Goal: Task Accomplishment & Management: Complete application form

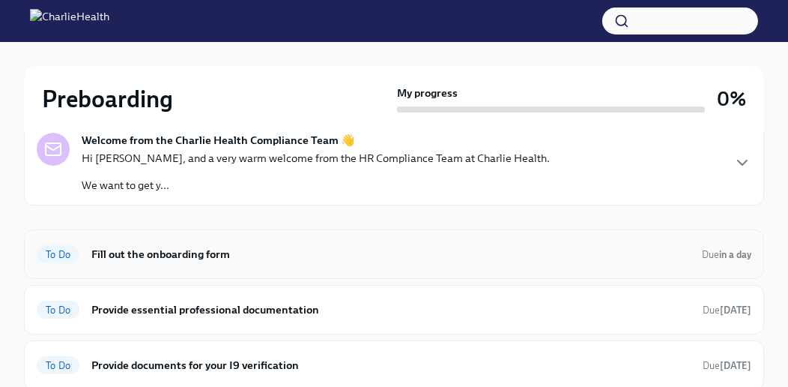
scroll to position [176, 0]
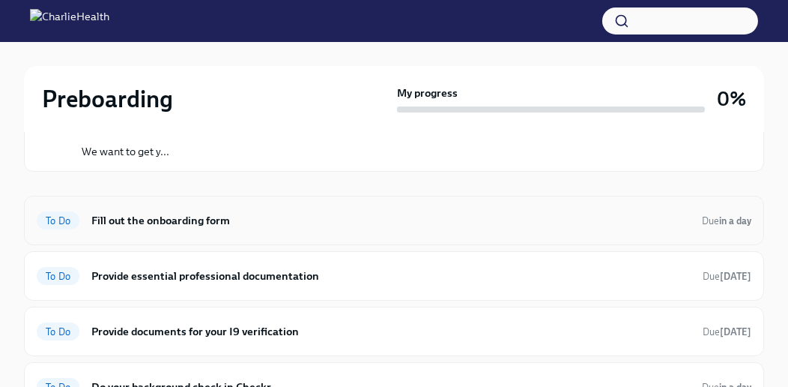
click at [329, 223] on h6 "Fill out the onboarding form" at bounding box center [390, 220] width 599 height 16
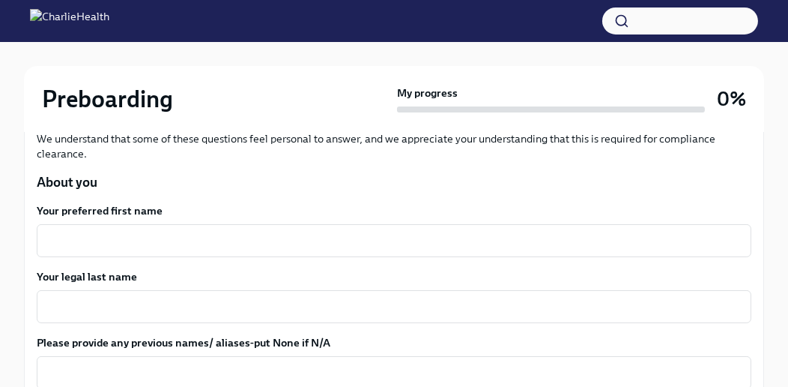
scroll to position [236, 0]
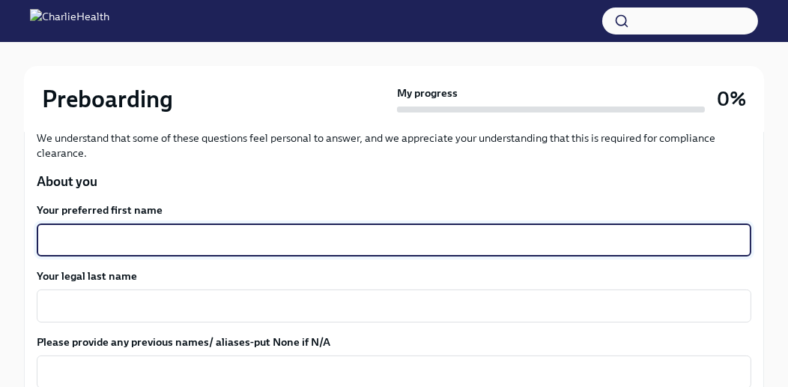
click at [280, 239] on textarea "Your preferred first name" at bounding box center [394, 240] width 697 height 18
type textarea "Shachar"
click at [152, 301] on textarea "Your legal last name" at bounding box center [394, 306] width 697 height 18
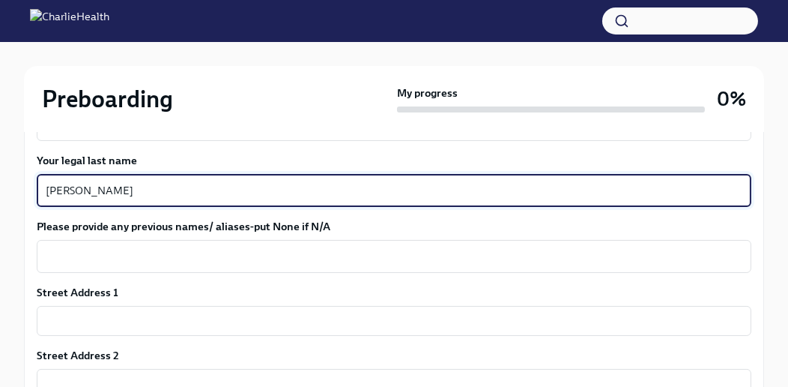
scroll to position [357, 0]
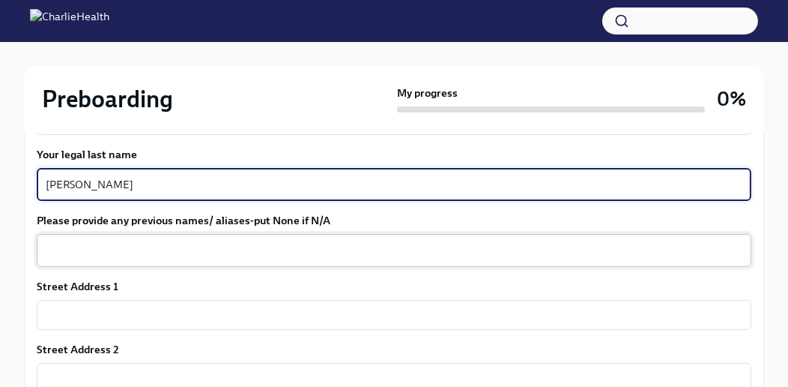
type textarea "[PERSON_NAME]"
click at [161, 241] on textarea "Please provide any previous names/ aliases-put None if N/A" at bounding box center [394, 250] width 697 height 18
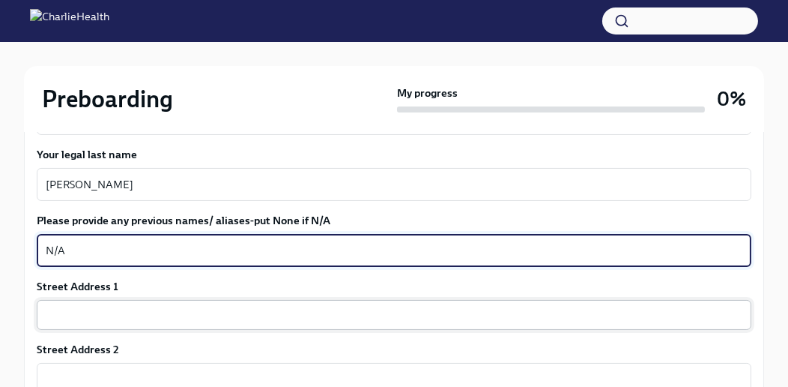
type textarea "N/A"
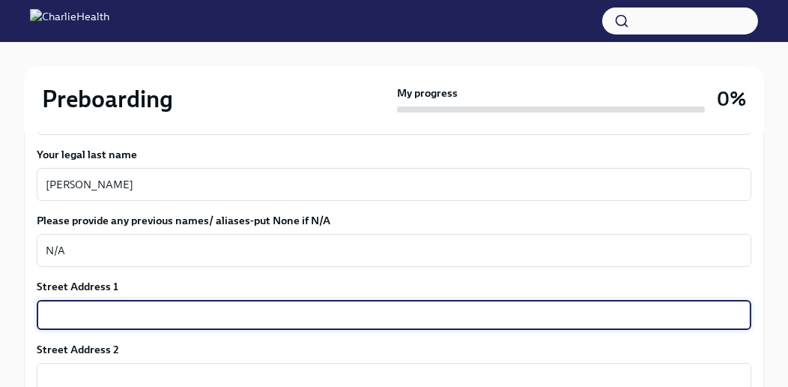
click at [144, 300] on input "text" at bounding box center [394, 315] width 715 height 30
type input "[STREET_ADDRESS]"
type input "80015"
type input "Centennial"
type input "CO"
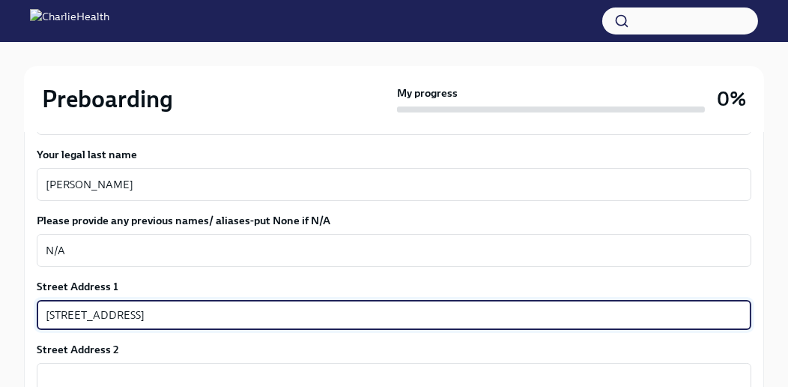
type input "US"
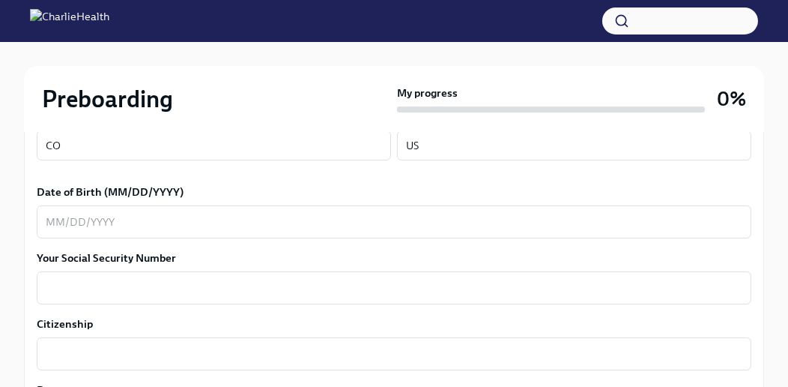
scroll to position [719, 0]
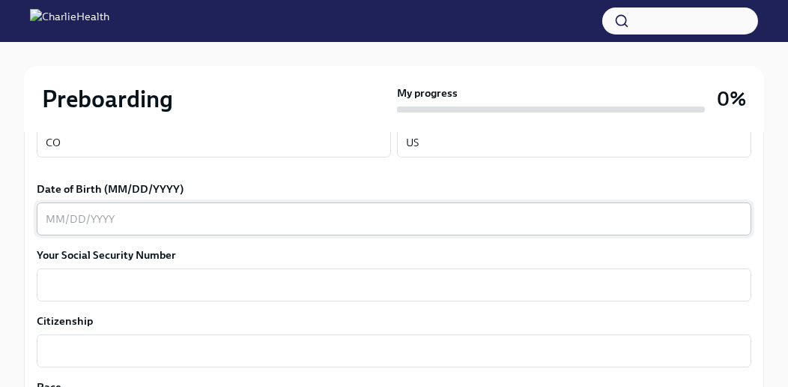
click at [154, 205] on div "x ​" at bounding box center [394, 218] width 715 height 33
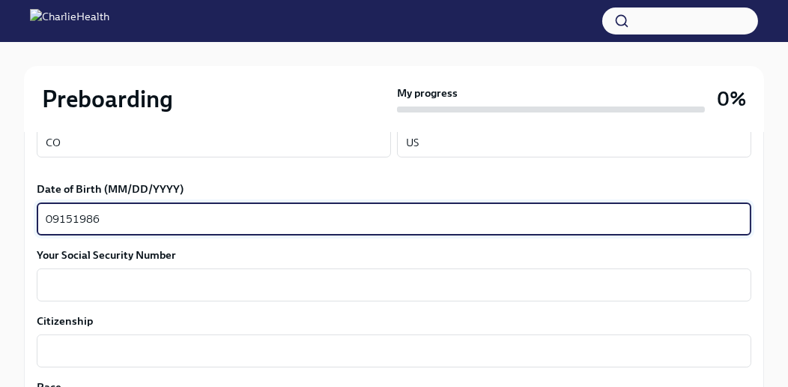
click at [62, 216] on textarea "09151986" at bounding box center [394, 219] width 697 height 18
click at [58, 216] on textarea "09151986" at bounding box center [394, 219] width 697 height 18
click at [79, 214] on textarea "09/151986" at bounding box center [394, 219] width 697 height 18
type textarea "[DATE]"
click at [71, 283] on textarea "Your Social Security Number" at bounding box center [394, 285] width 697 height 18
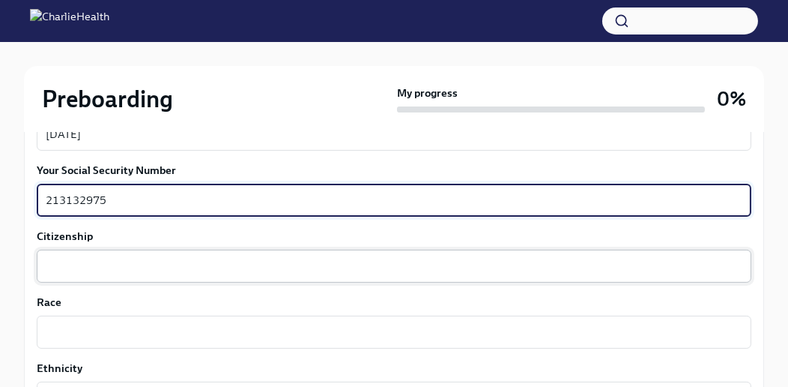
type textarea "213132975"
click at [76, 259] on textarea "Citizenship" at bounding box center [394, 266] width 697 height 18
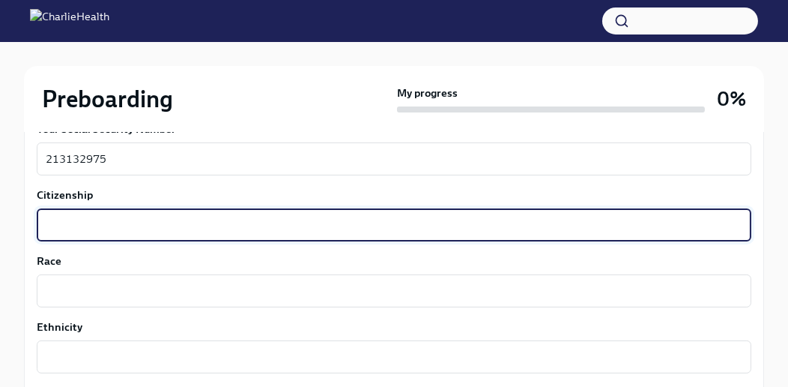
scroll to position [848, 0]
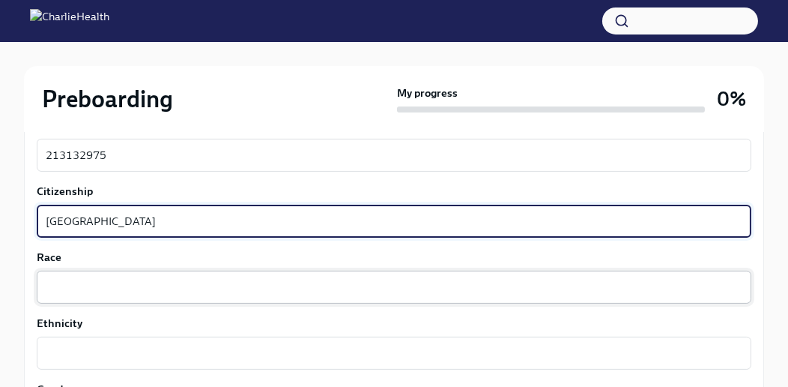
type textarea "[GEOGRAPHIC_DATA]"
click at [82, 289] on textarea "Race" at bounding box center [394, 287] width 697 height 18
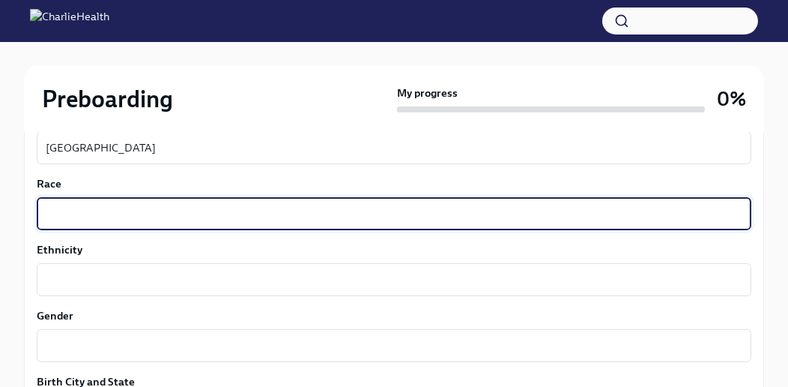
scroll to position [935, 0]
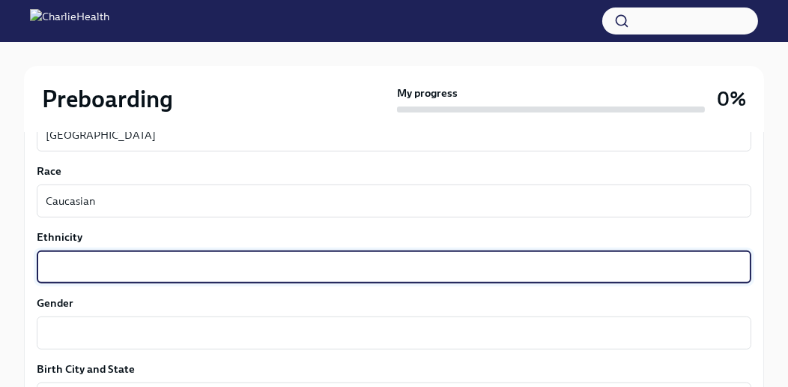
click at [79, 270] on textarea "Ethnicity" at bounding box center [394, 267] width 697 height 18
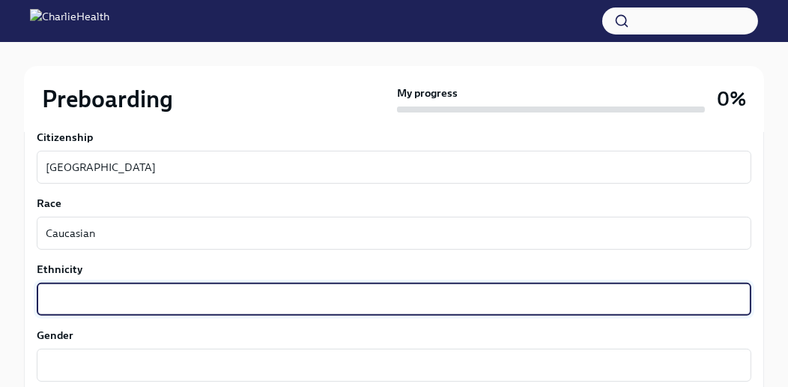
scroll to position [901, 0]
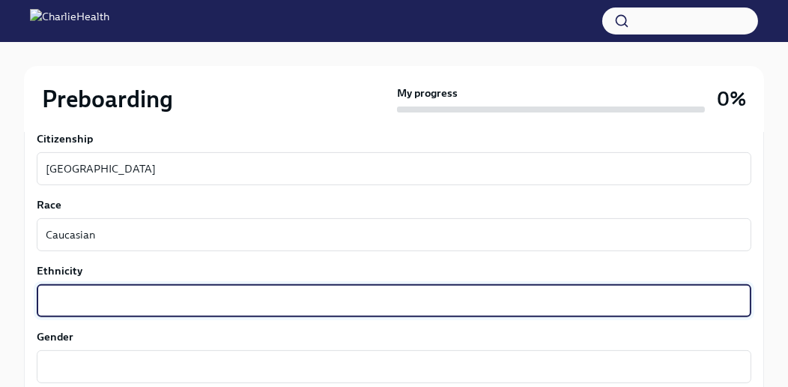
click at [157, 292] on textarea "Ethnicity" at bounding box center [394, 301] width 697 height 18
click at [108, 221] on div "Caucasian x ​" at bounding box center [394, 234] width 715 height 33
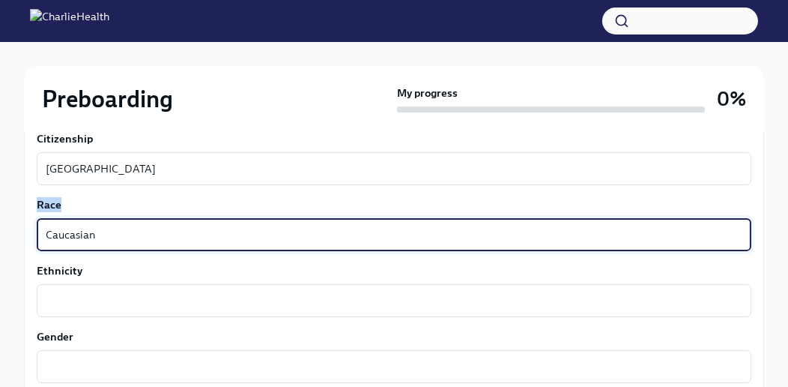
click at [108, 221] on div "Caucasian x ​" at bounding box center [394, 234] width 715 height 33
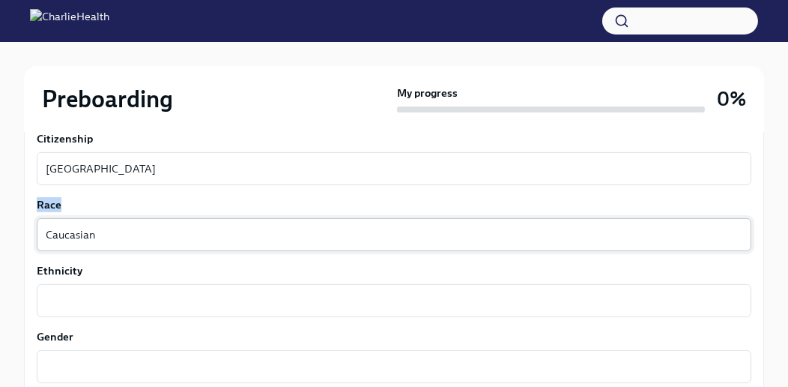
click at [108, 221] on div "Caucasian x ​" at bounding box center [394, 234] width 715 height 33
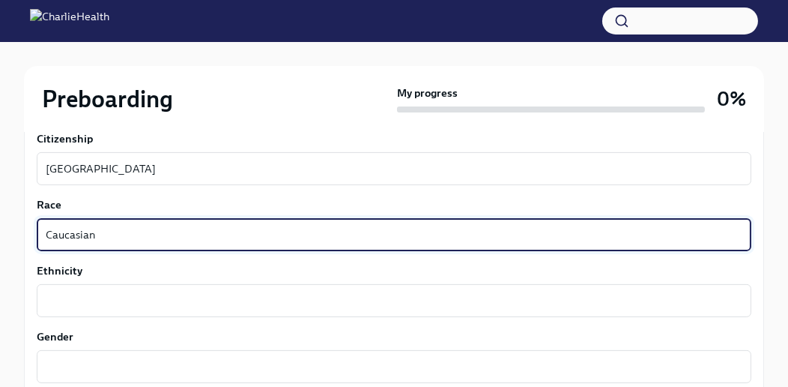
click at [70, 239] on textarea "Caucasian" at bounding box center [394, 235] width 697 height 18
type textarea "White"
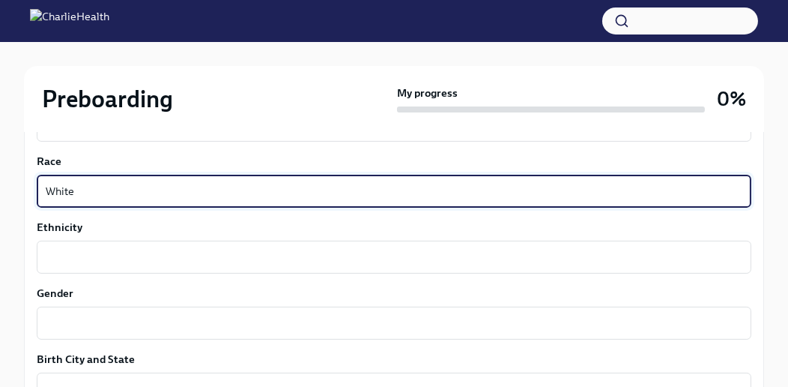
scroll to position [950, 0]
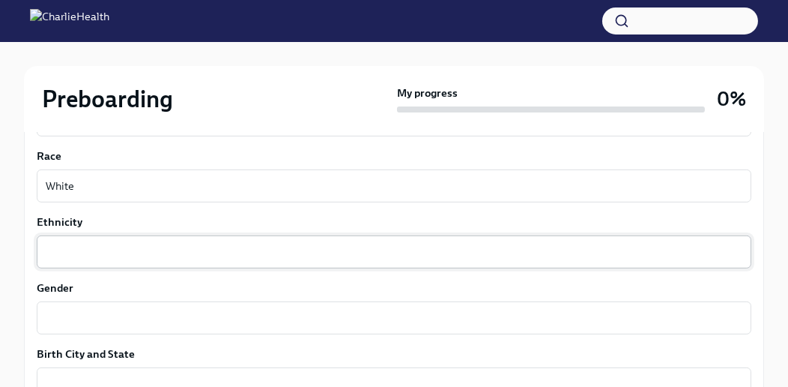
click at [161, 235] on div "x ​" at bounding box center [394, 251] width 715 height 33
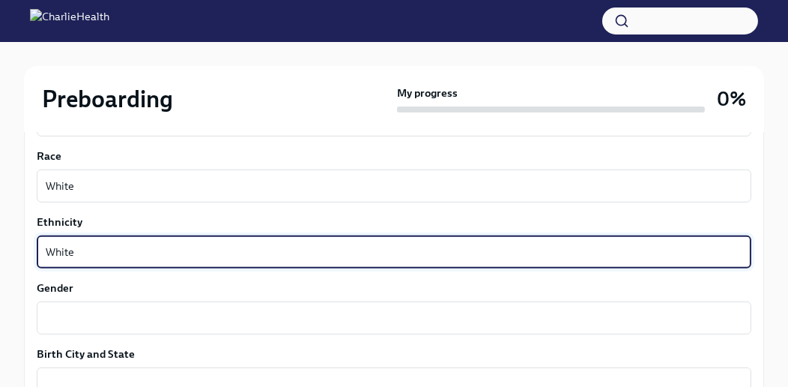
type textarea "White"
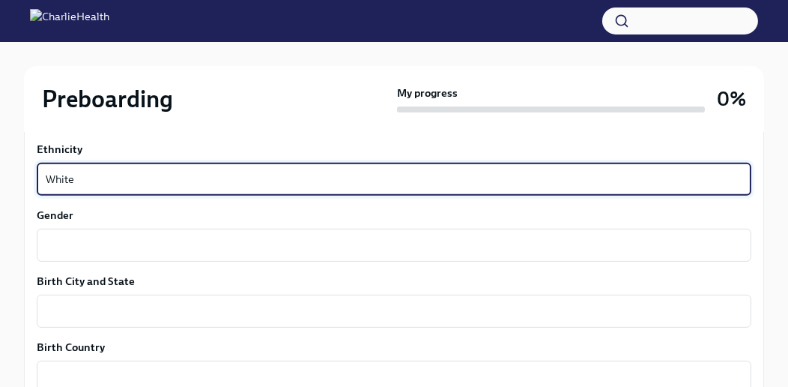
scroll to position [1023, 0]
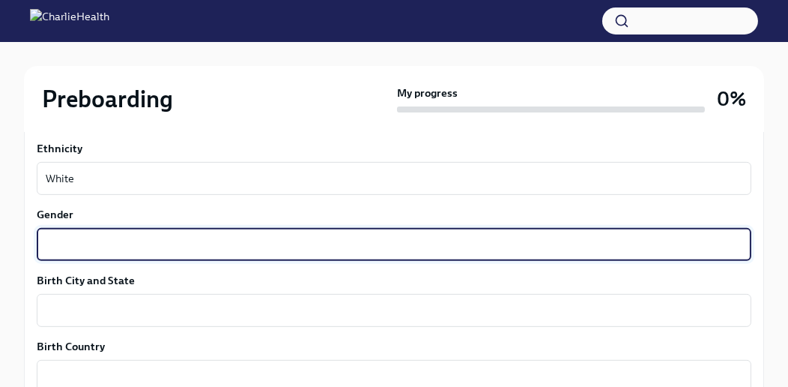
click at [159, 240] on textarea "Gender" at bounding box center [394, 244] width 697 height 18
type textarea "[DEMOGRAPHIC_DATA]"
click at [148, 301] on textarea "Birth City and State" at bounding box center [394, 310] width 697 height 18
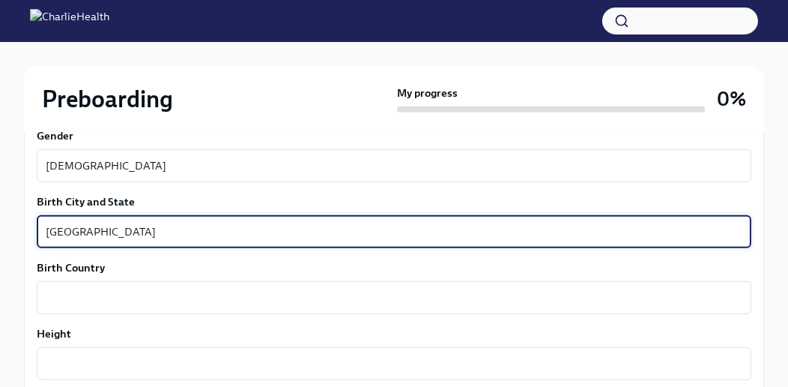
scroll to position [1102, 0]
type textarea "[GEOGRAPHIC_DATA]"
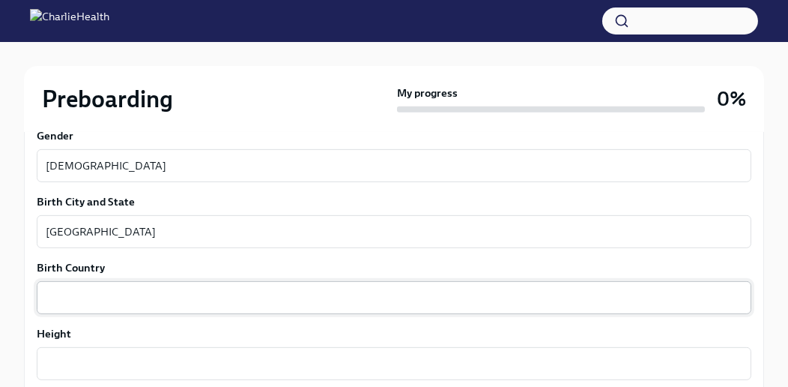
click at [137, 284] on div "x ​" at bounding box center [394, 297] width 715 height 33
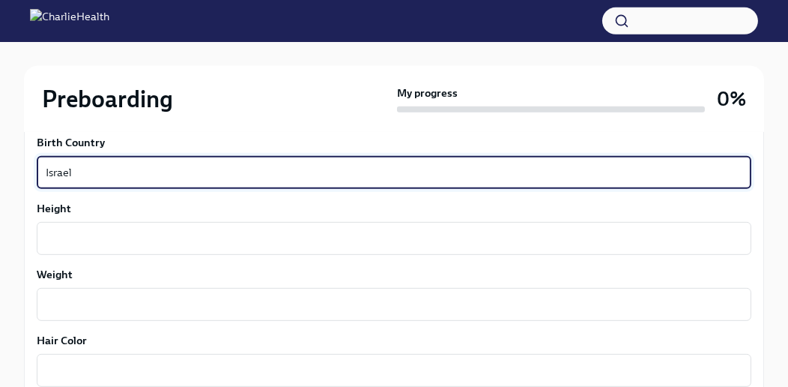
scroll to position [1229, 0]
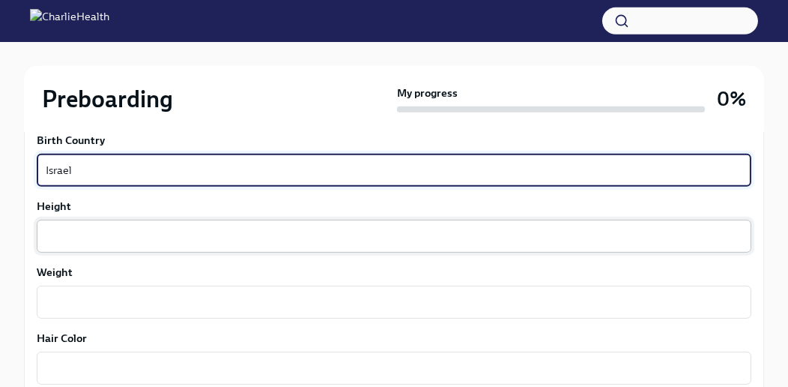
type textarea "Israel"
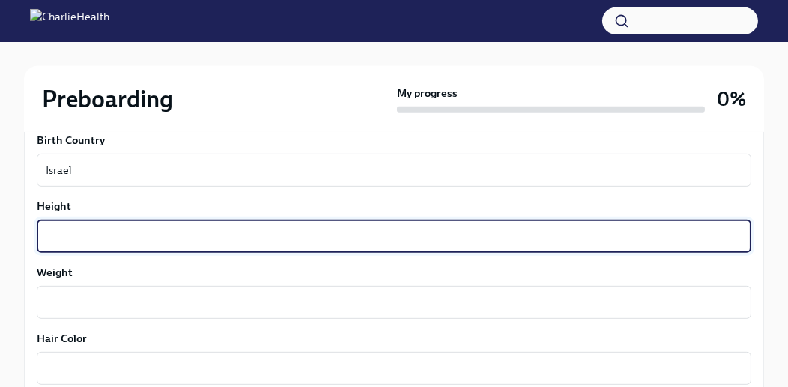
click at [121, 234] on textarea "Height" at bounding box center [394, 236] width 697 height 18
type textarea "5'11"
click at [84, 289] on div "x ​" at bounding box center [394, 302] width 715 height 33
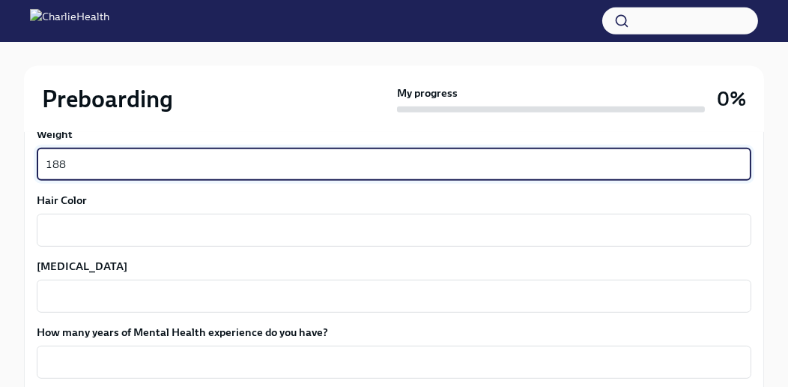
scroll to position [1343, 0]
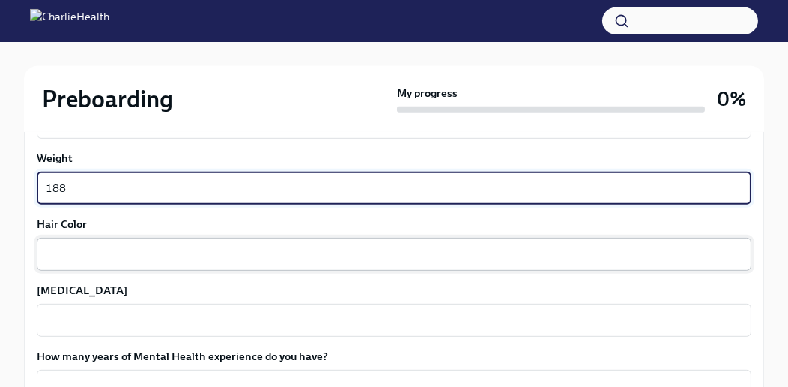
type textarea "188"
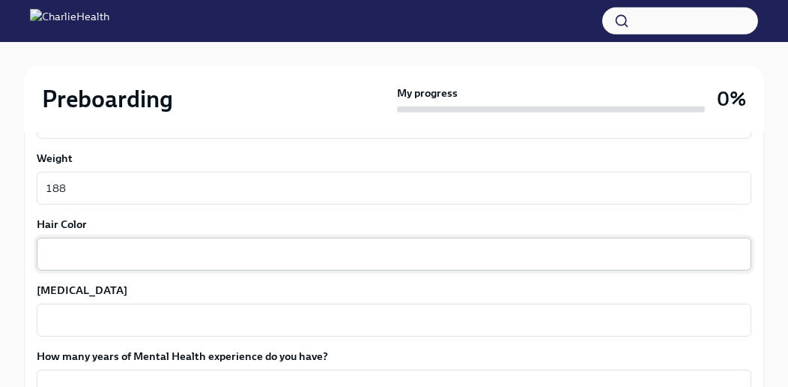
click at [91, 264] on div "x ​" at bounding box center [394, 254] width 715 height 33
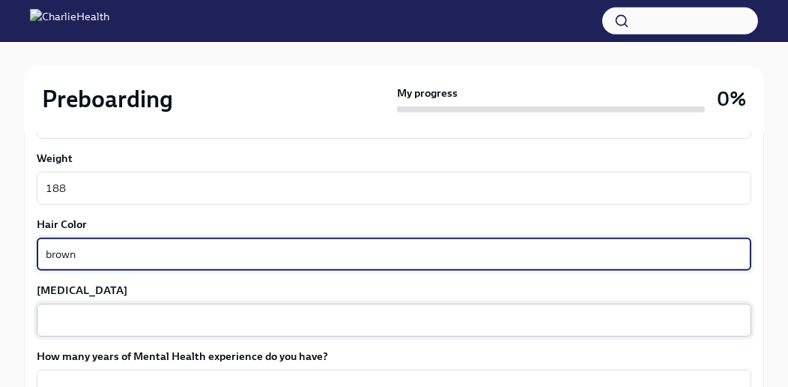
type textarea "brown"
click at [88, 308] on div "x ​" at bounding box center [394, 320] width 715 height 33
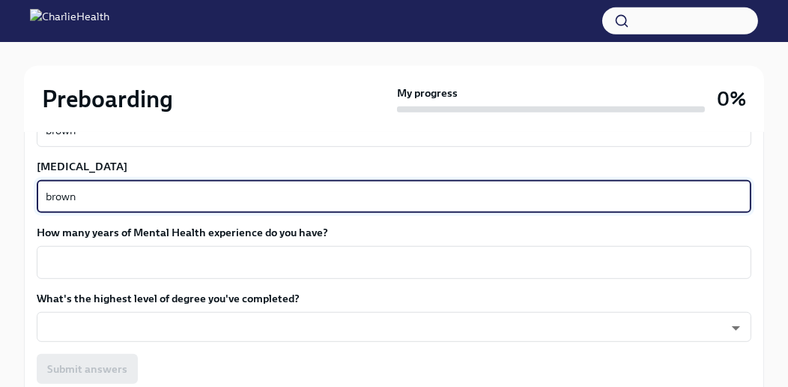
scroll to position [1468, 0]
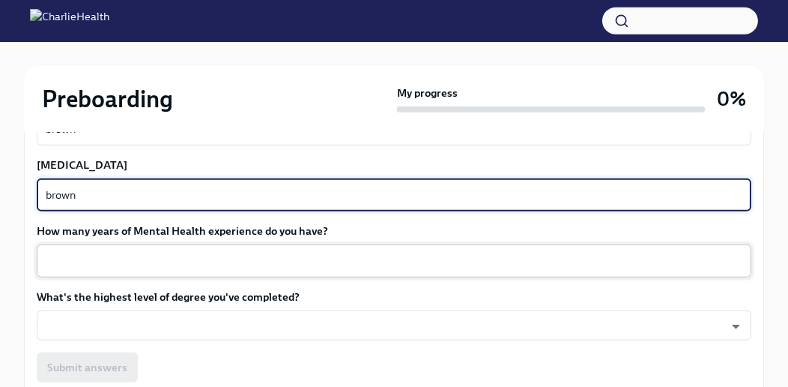
type textarea "brown"
click at [93, 247] on div "x ​" at bounding box center [394, 260] width 715 height 33
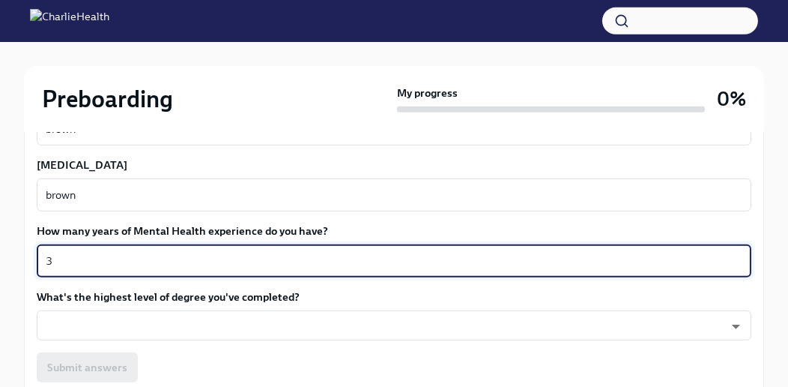
type textarea "3"
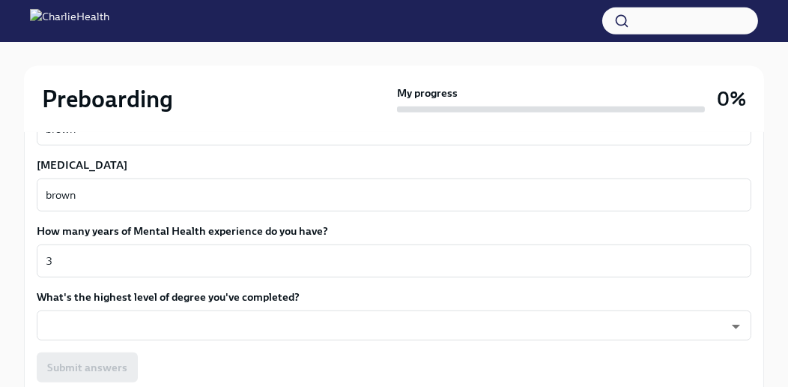
click at [88, 307] on div "What's the highest level of degree you've completed? ​ ​" at bounding box center [394, 314] width 715 height 51
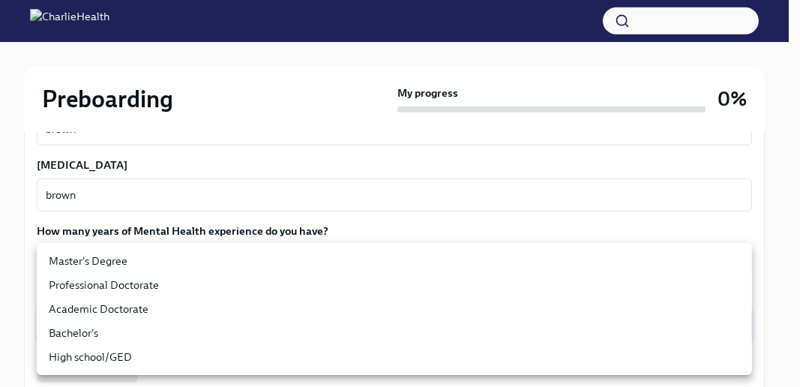
click at [91, 264] on li "Master's Degree" at bounding box center [394, 261] width 715 height 24
type input "2vBr-ghkD"
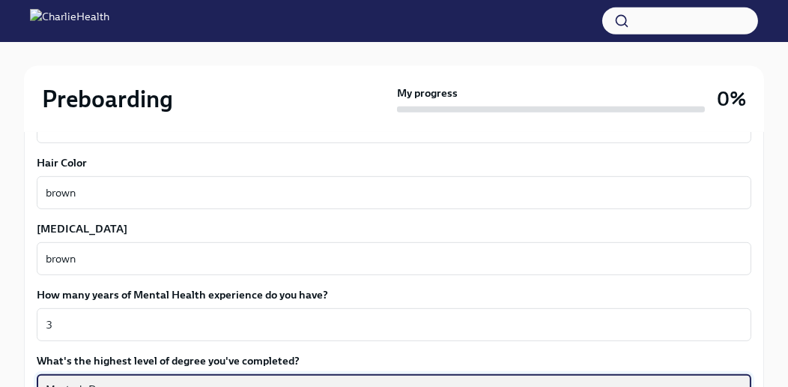
scroll to position [1590, 0]
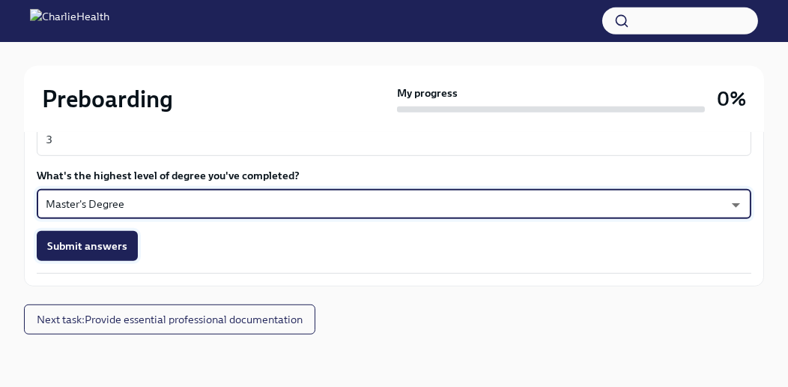
click at [103, 250] on span "Submit answers" at bounding box center [87, 245] width 80 height 15
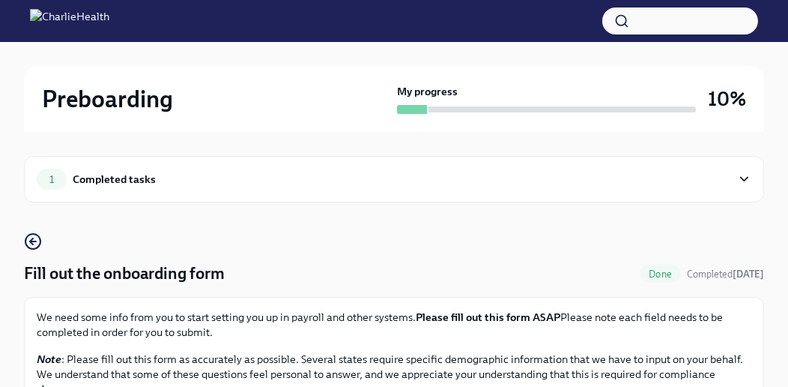
scroll to position [0, 0]
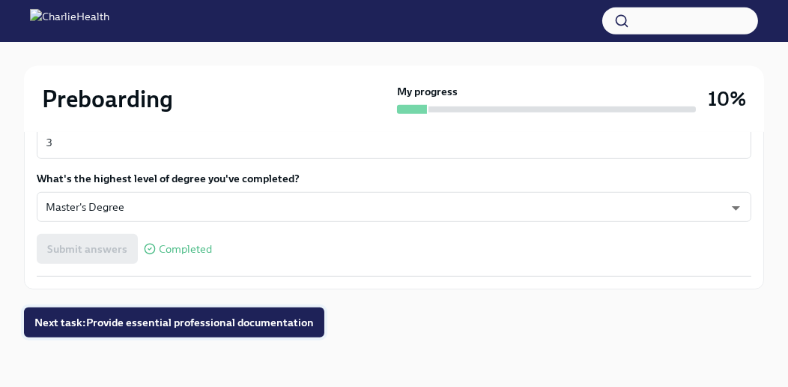
click at [187, 326] on span "Next task : Provide essential professional documentation" at bounding box center [174, 322] width 280 height 15
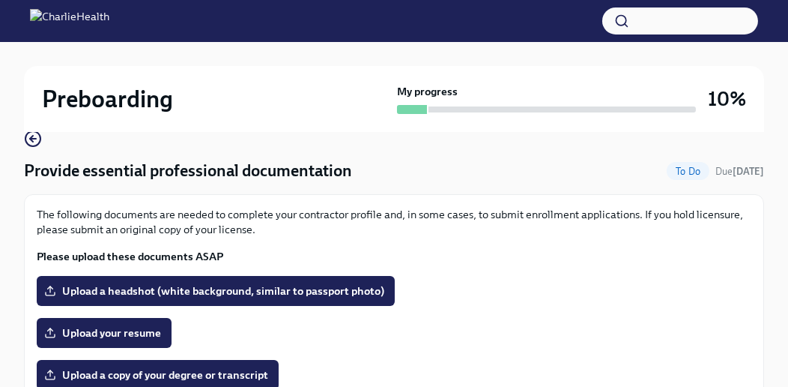
scroll to position [105, 0]
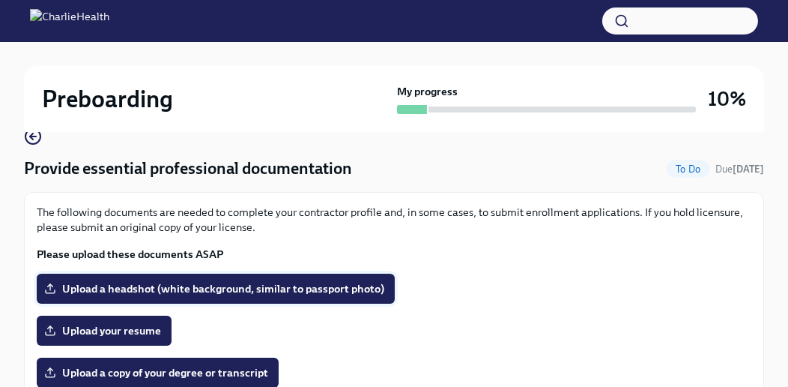
click at [279, 289] on span "Upload a headshot (white background, similar to passport photo)" at bounding box center [215, 288] width 337 height 15
click at [0, 0] on input "Upload a headshot (white background, similar to passport photo)" at bounding box center [0, 0] width 0 height 0
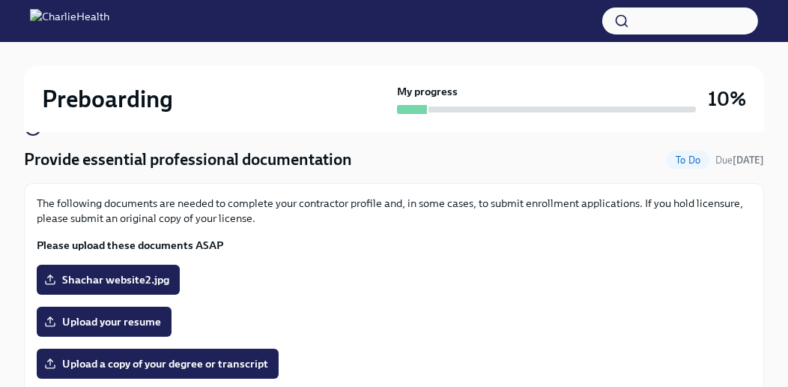
scroll to position [114, 0]
click at [52, 272] on span "Shachar website2.jpg" at bounding box center [108, 279] width 122 height 15
click at [0, 0] on input "Shachar website2.jpg" at bounding box center [0, 0] width 0 height 0
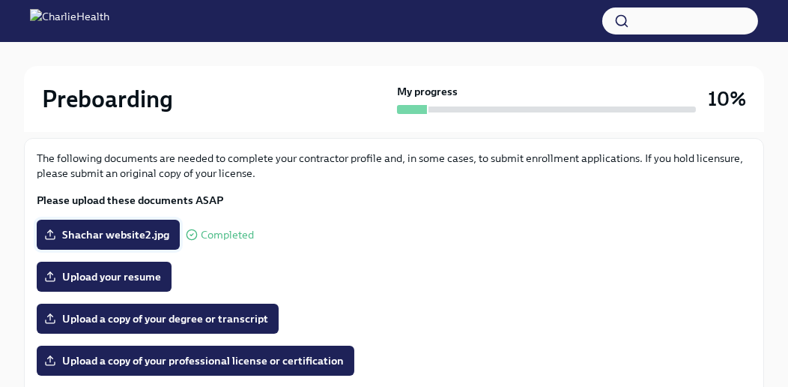
scroll to position [159, 0]
click at [94, 278] on span "Upload your resume" at bounding box center [104, 276] width 114 height 15
click at [0, 0] on input "Upload your resume" at bounding box center [0, 0] width 0 height 0
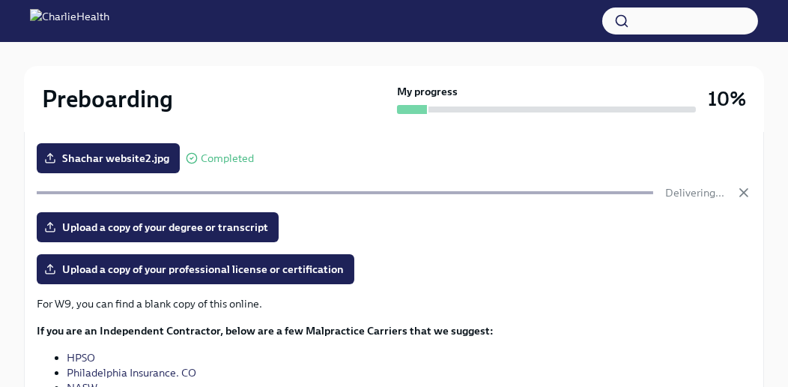
scroll to position [236, 0]
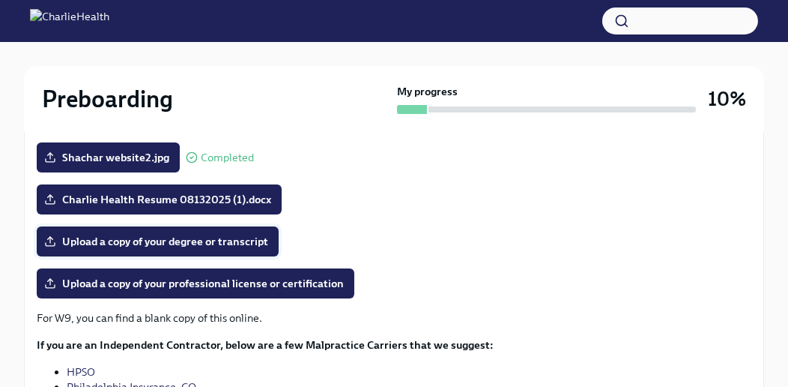
click at [234, 232] on label "Upload a copy of your degree or transcript" at bounding box center [158, 241] width 242 height 30
click at [0, 0] on input "Upload a copy of your degree or transcript" at bounding box center [0, 0] width 0 height 0
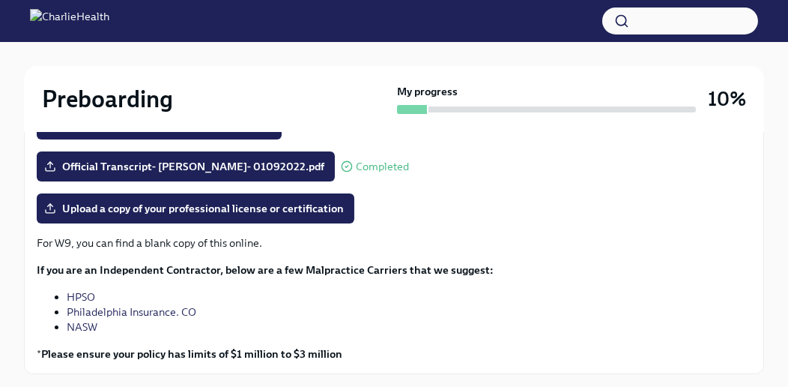
scroll to position [331, 0]
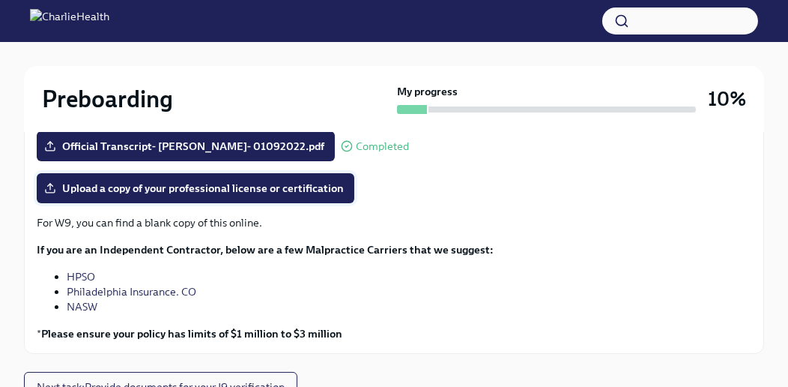
click at [282, 192] on span "Upload a copy of your professional license or certification" at bounding box center [195, 188] width 297 height 15
click at [0, 0] on input "Upload a copy of your professional license or certification" at bounding box center [0, 0] width 0 height 0
click at [178, 181] on span "Upload a copy of your professional license or certification" at bounding box center [195, 188] width 297 height 15
click at [0, 0] on input "Upload a copy of your professional license or certification" at bounding box center [0, 0] width 0 height 0
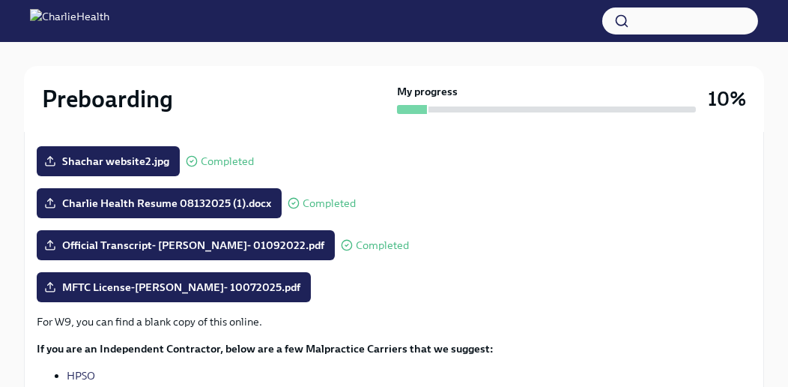
scroll to position [232, 0]
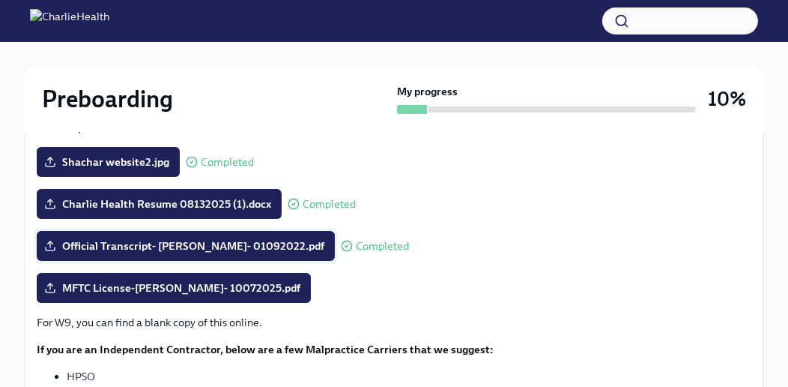
click at [174, 244] on span "Official Transcript- [PERSON_NAME]- 01092022.pdf" at bounding box center [185, 245] width 277 height 15
click at [0, 0] on input "Official Transcript- [PERSON_NAME]- 01092022.pdf" at bounding box center [0, 0] width 0 height 0
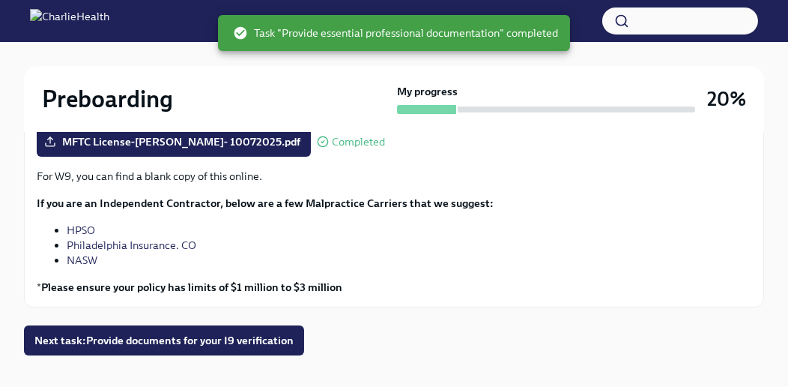
scroll to position [393, 0]
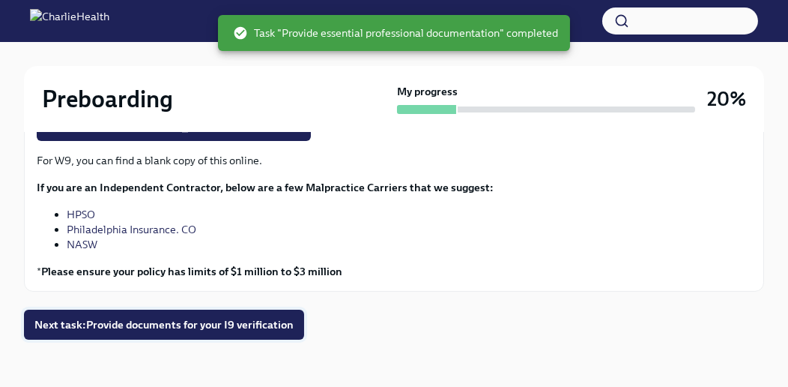
click at [259, 321] on span "Next task : Provide documents for your I9 verification" at bounding box center [163, 324] width 259 height 15
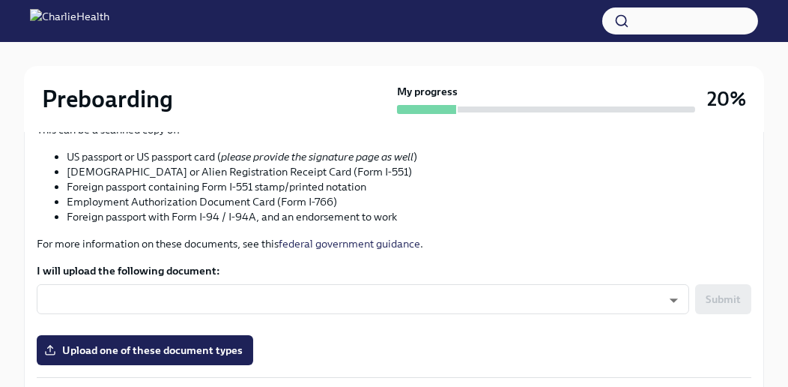
scroll to position [303, 0]
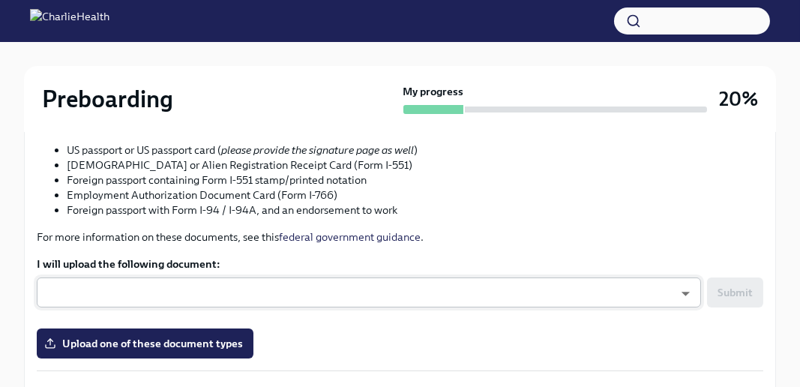
click at [339, 303] on body "Preboarding My progress 20% 2 Completed tasks Provide documents for your I9 ver…" at bounding box center [400, 361] width 800 height 1328
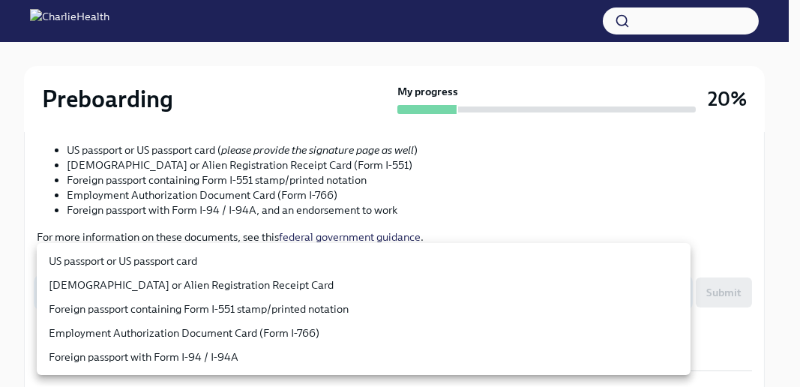
click at [361, 187] on div at bounding box center [400, 193] width 800 height 387
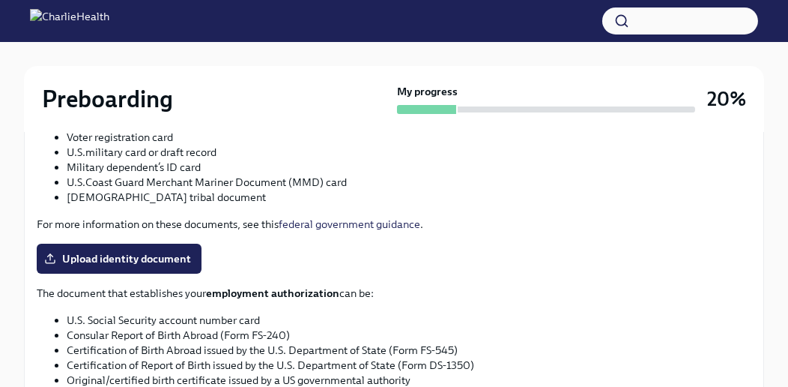
scroll to position [702, 0]
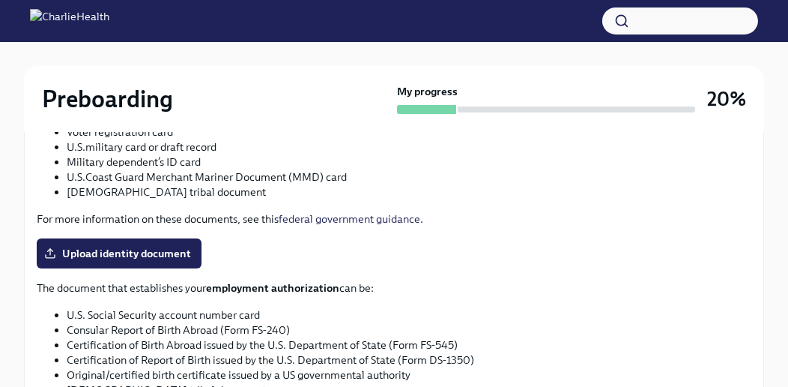
click at [279, 237] on div "You have a choice of which documents you provide for your I9. Option 1 One docu…" at bounding box center [394, 59] width 715 height 904
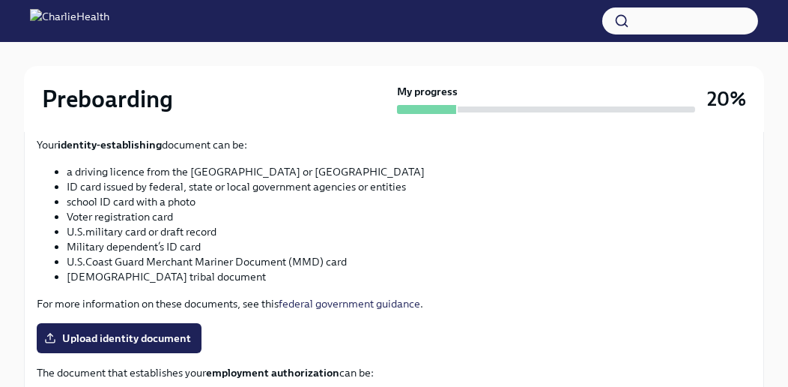
scroll to position [620, 0]
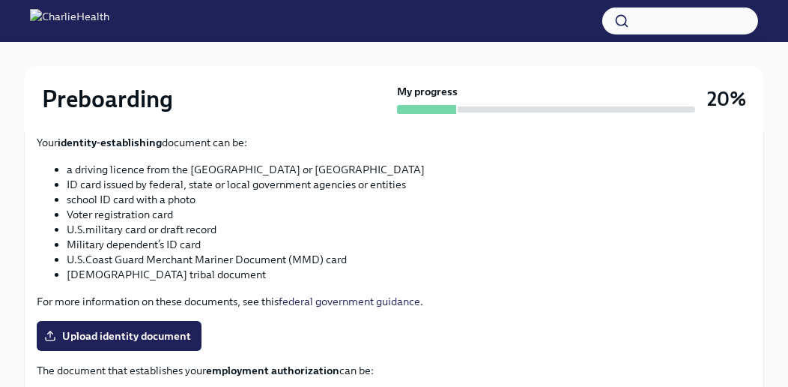
drag, startPoint x: 178, startPoint y: 339, endPoint x: 296, endPoint y: 250, distance: 147.2
click at [271, 260] on div "You have a choice of which documents you provide for your I9. Option 1 One docu…" at bounding box center [394, 142] width 715 height 904
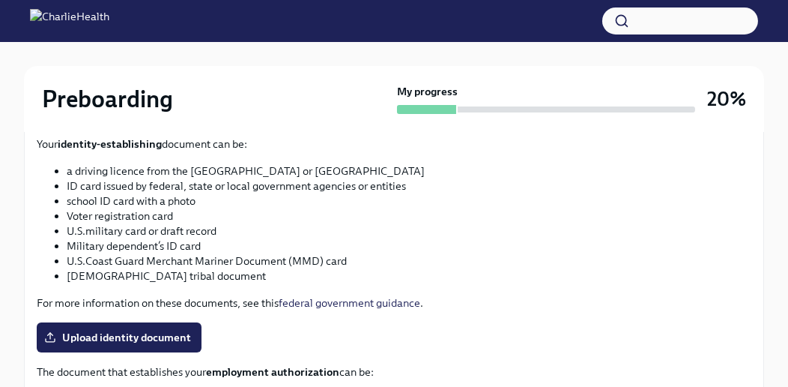
scroll to position [618, 0]
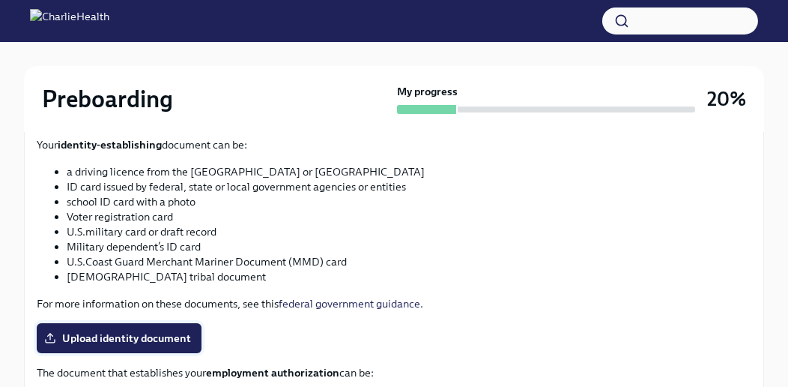
click at [177, 341] on span "Upload identity document" at bounding box center [119, 338] width 144 height 15
click at [0, 0] on input "Upload identity document" at bounding box center [0, 0] width 0 height 0
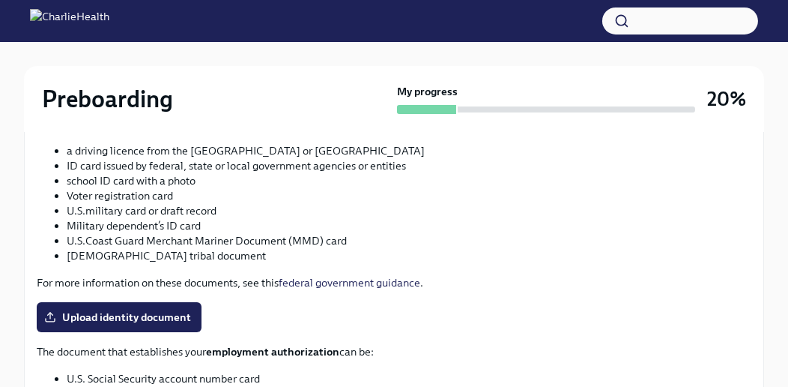
scroll to position [642, 0]
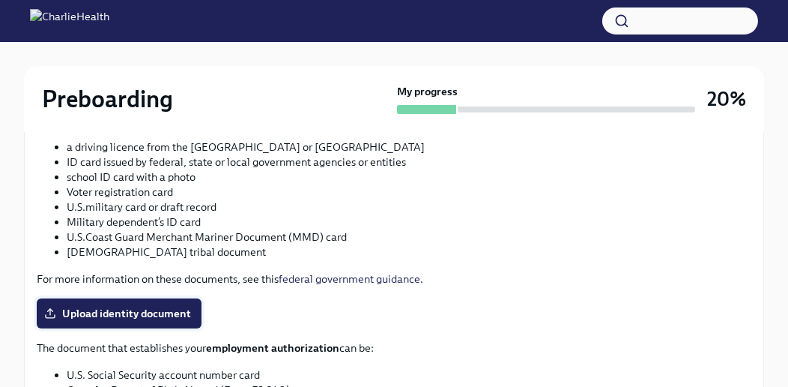
click at [143, 306] on span "Upload identity document" at bounding box center [119, 313] width 144 height 15
click at [0, 0] on input "Upload identity document" at bounding box center [0, 0] width 0 height 0
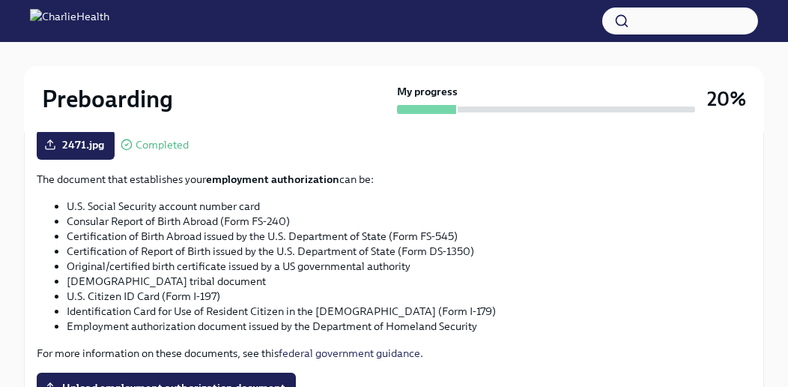
scroll to position [940, 0]
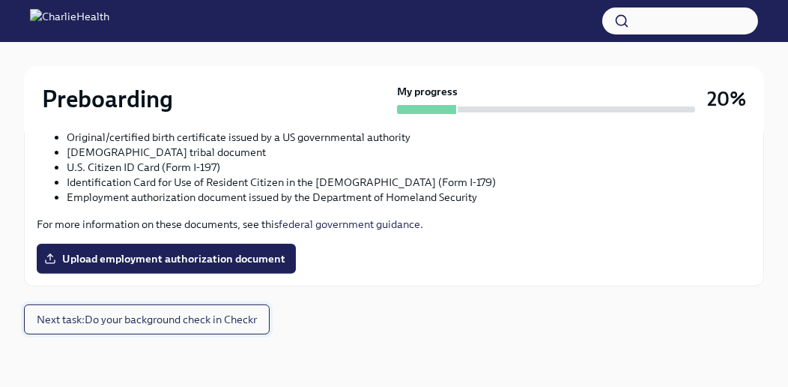
click at [192, 319] on span "Next task : Do your background check in Checkr" at bounding box center [147, 319] width 220 height 15
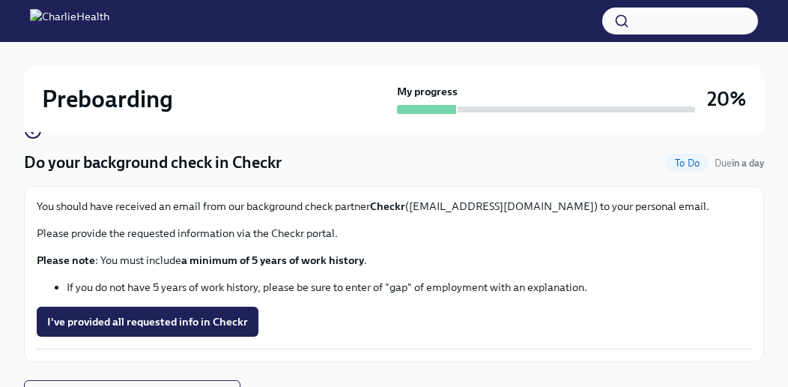
scroll to position [132, 0]
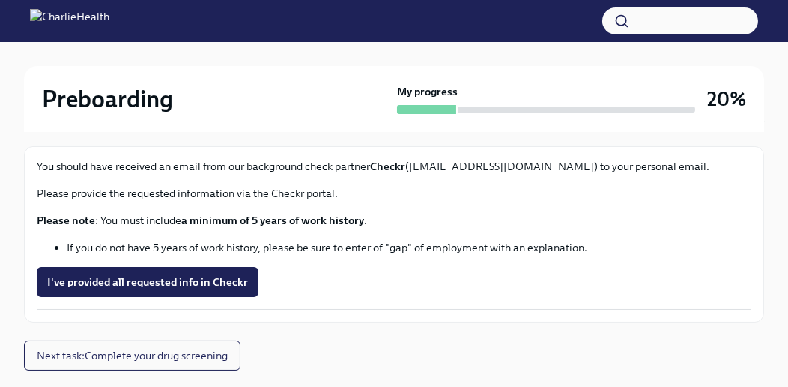
scroll to position [153, 0]
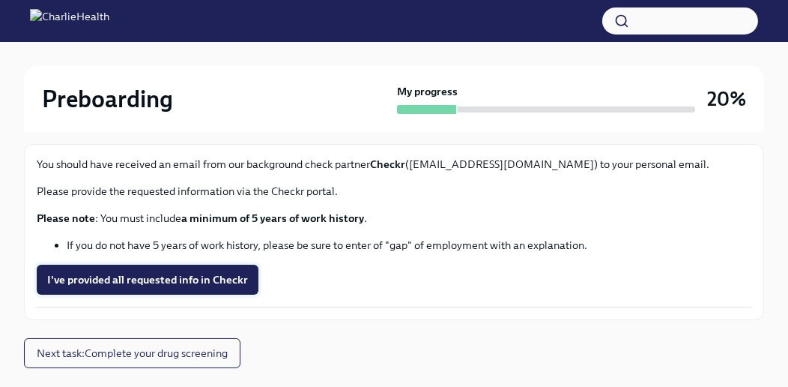
click at [178, 280] on span "I've provided all requested info in Checkr" at bounding box center [147, 279] width 201 height 15
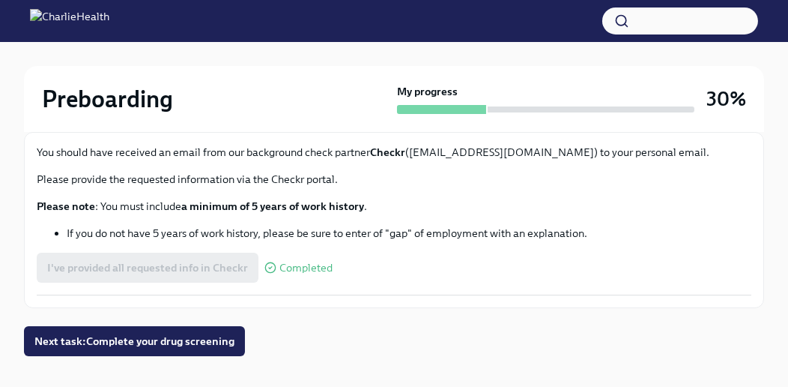
scroll to position [187, 0]
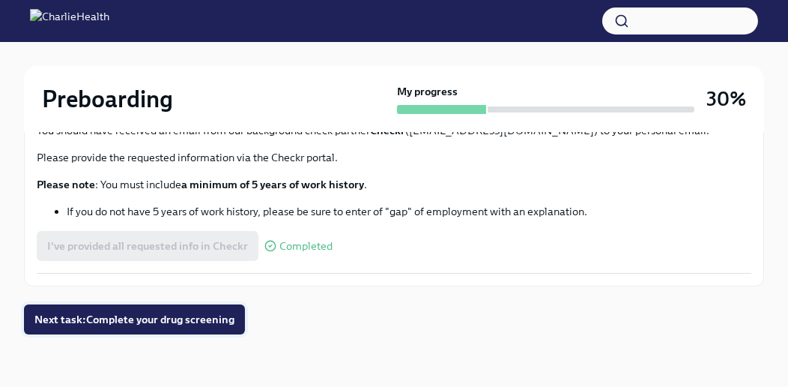
click at [211, 312] on span "Next task : Complete your drug screening" at bounding box center [134, 319] width 200 height 15
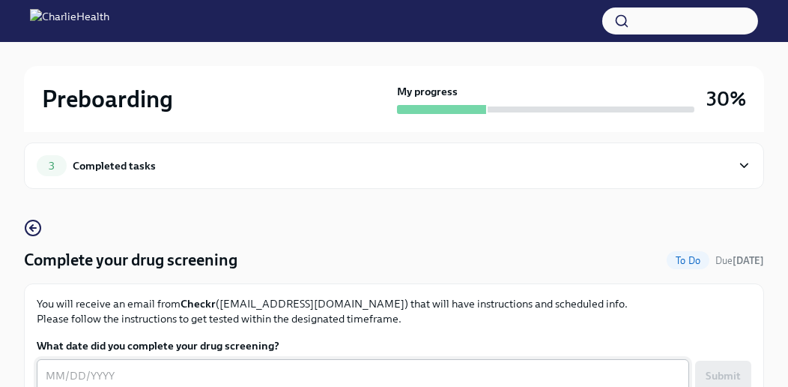
scroll to position [13, 0]
